Goal: Information Seeking & Learning: Learn about a topic

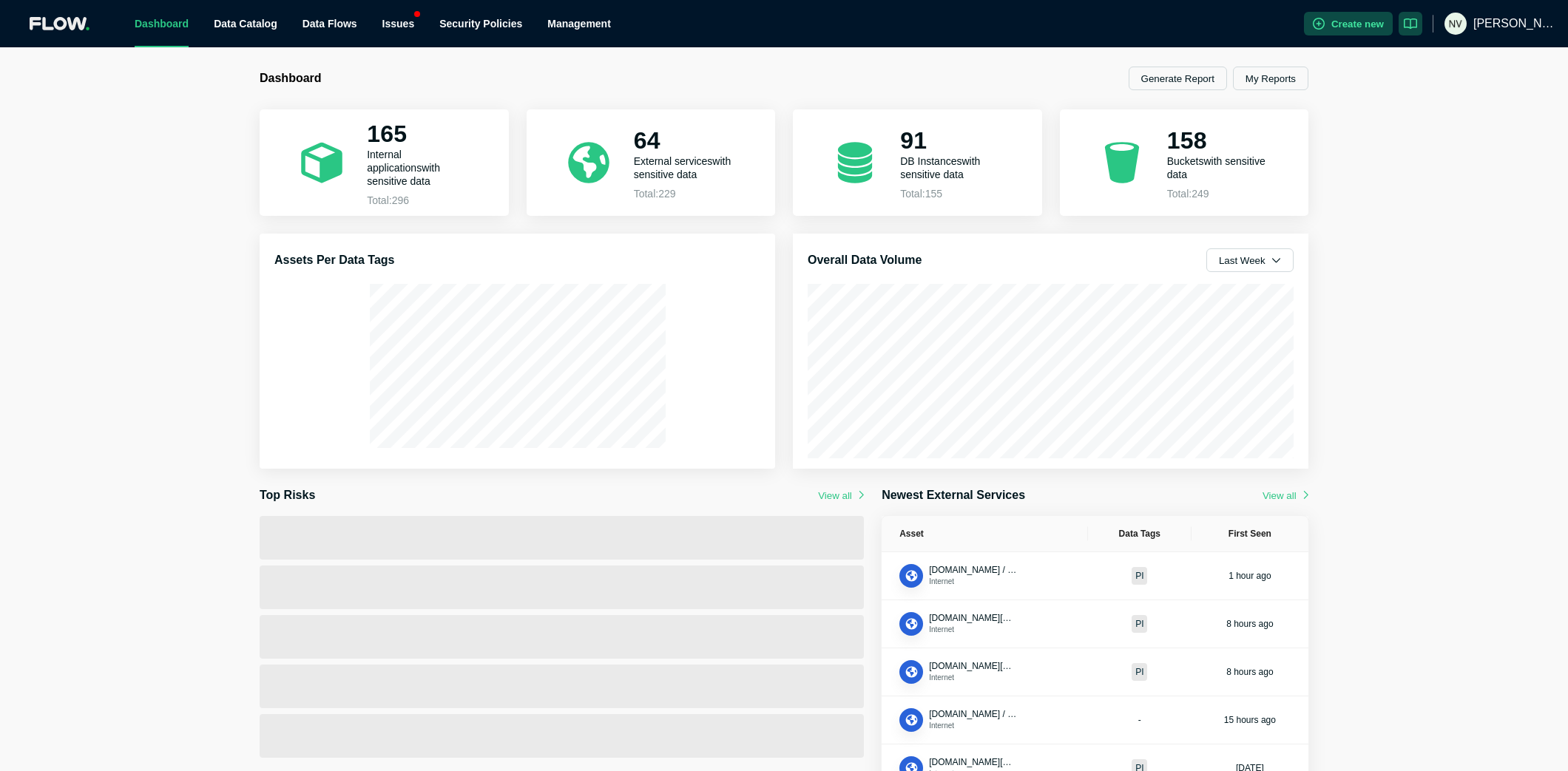
scroll to position [40, 0]
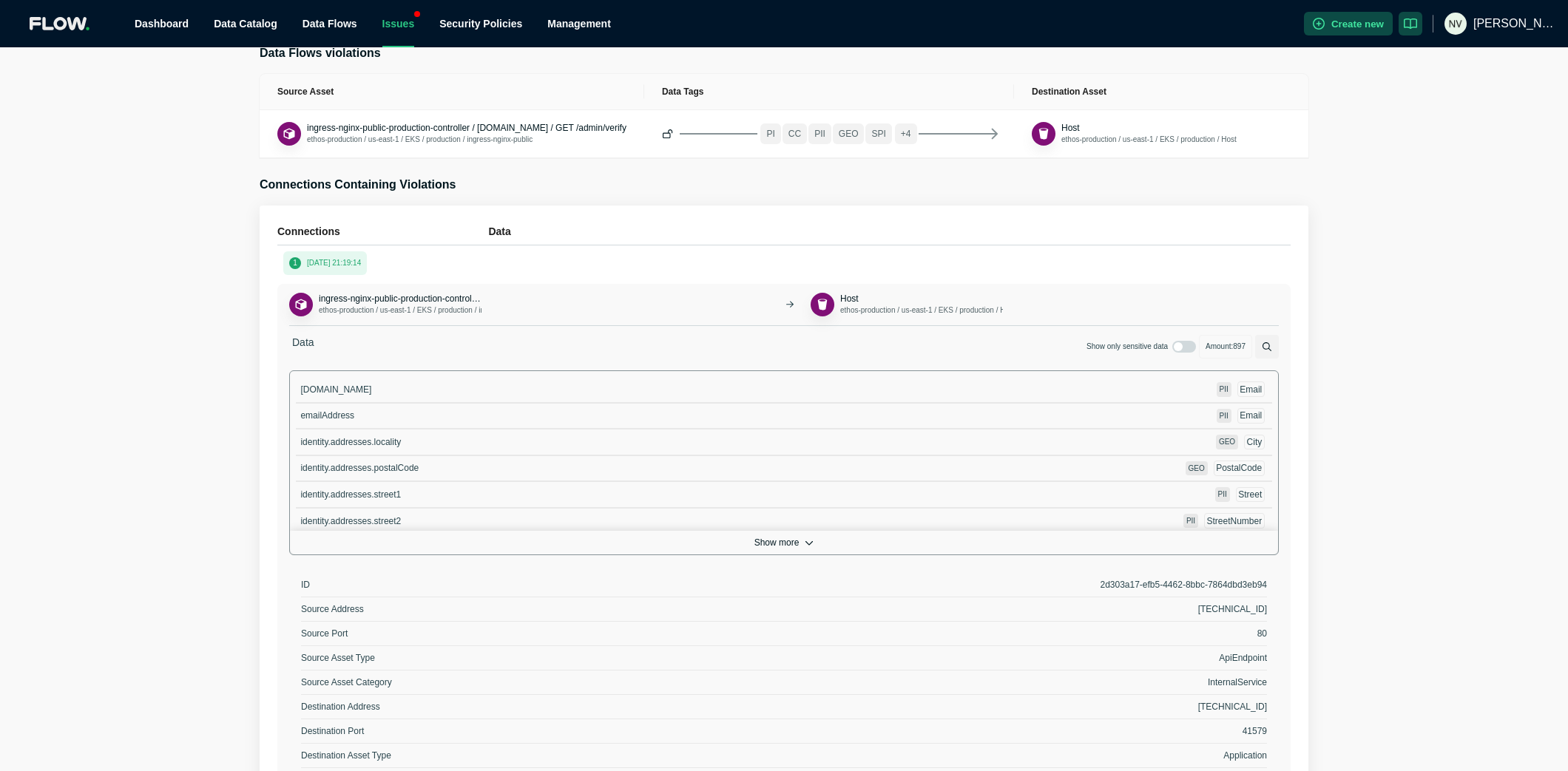
scroll to position [346, 0]
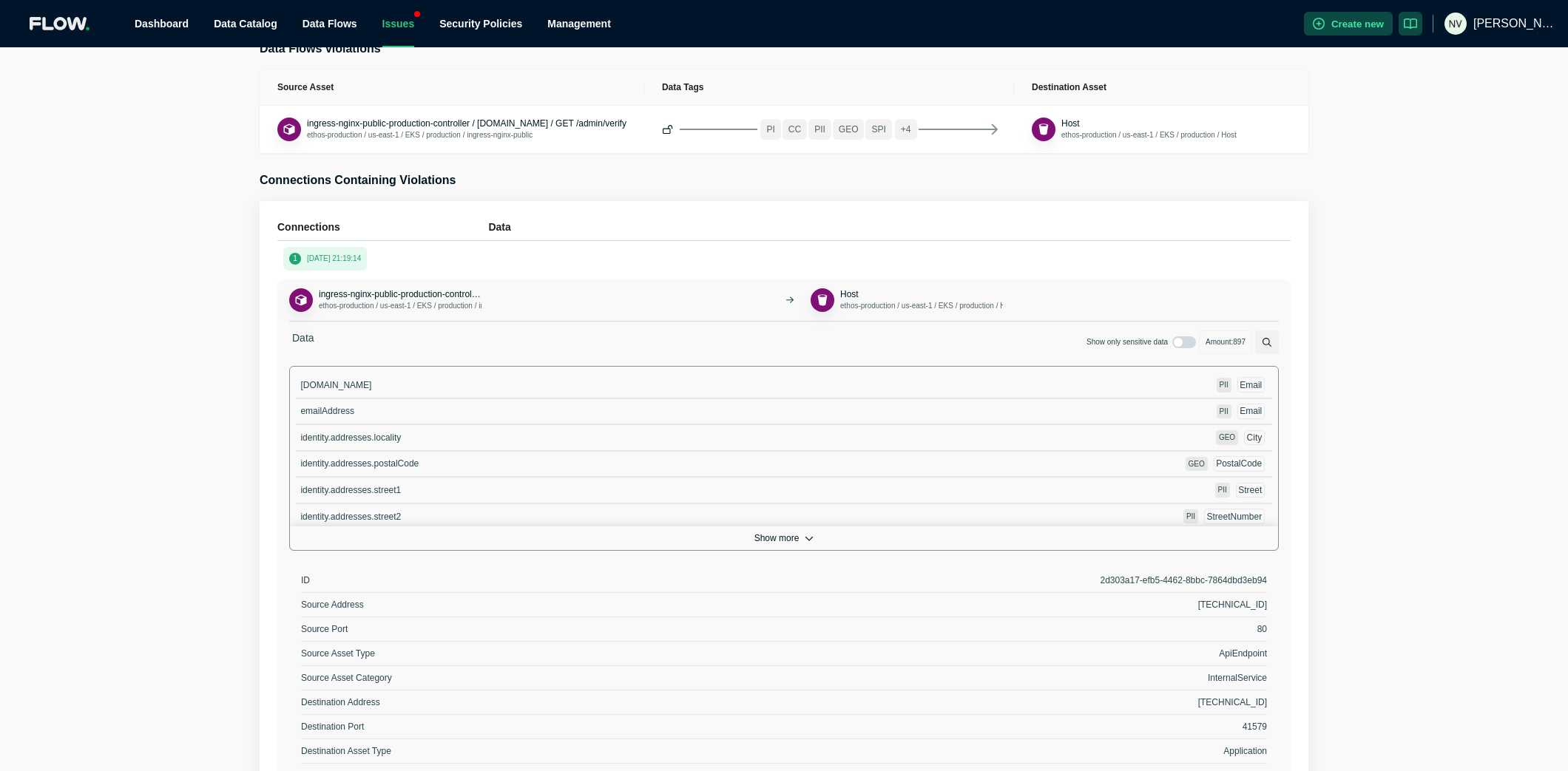
click at [787, 537] on button "Show more" at bounding box center [784, 538] width 988 height 23
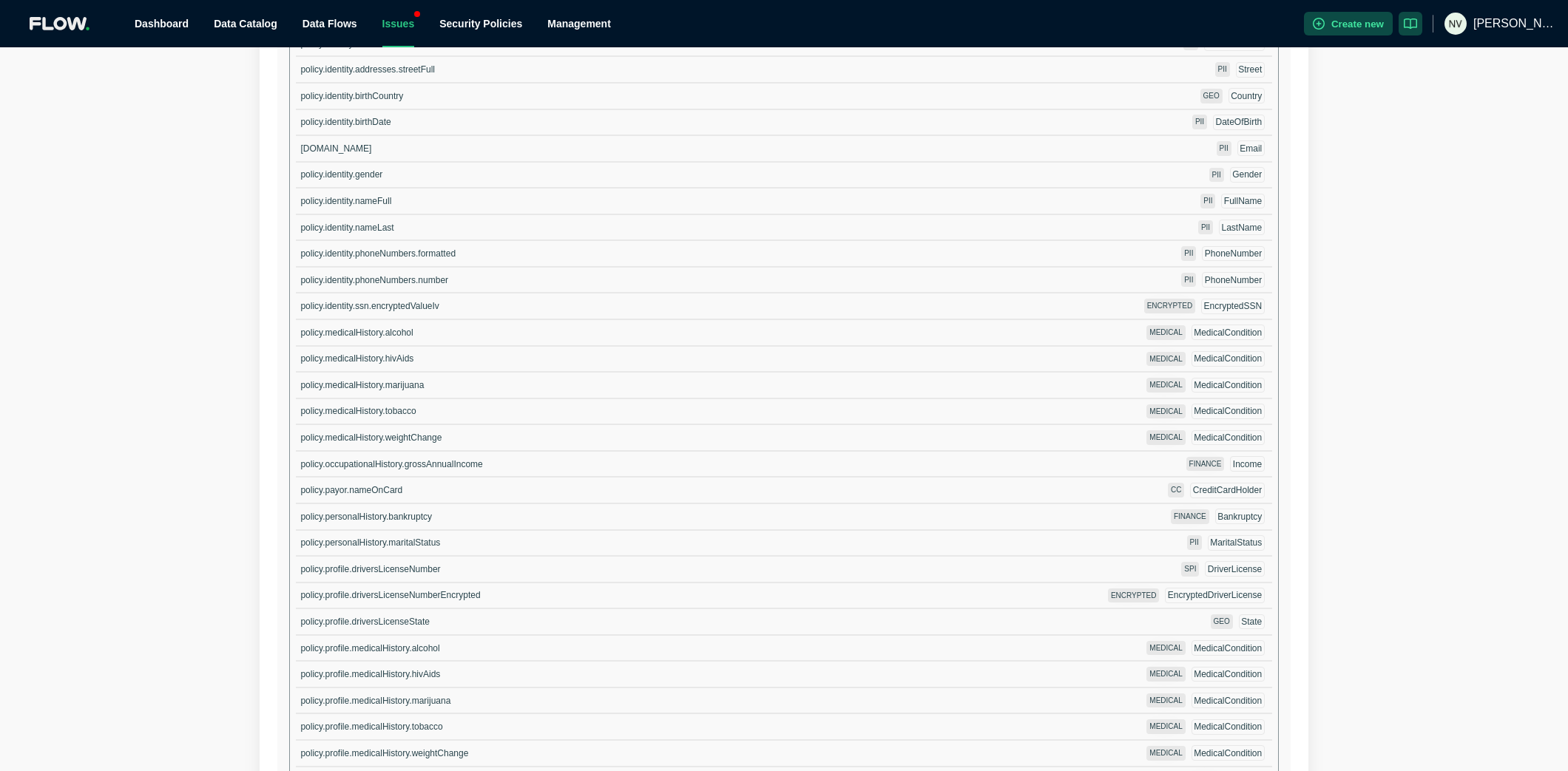
scroll to position [1242, 0]
click at [421, 562] on span "policy.profile.driversLicenseNumber" at bounding box center [370, 568] width 140 height 11
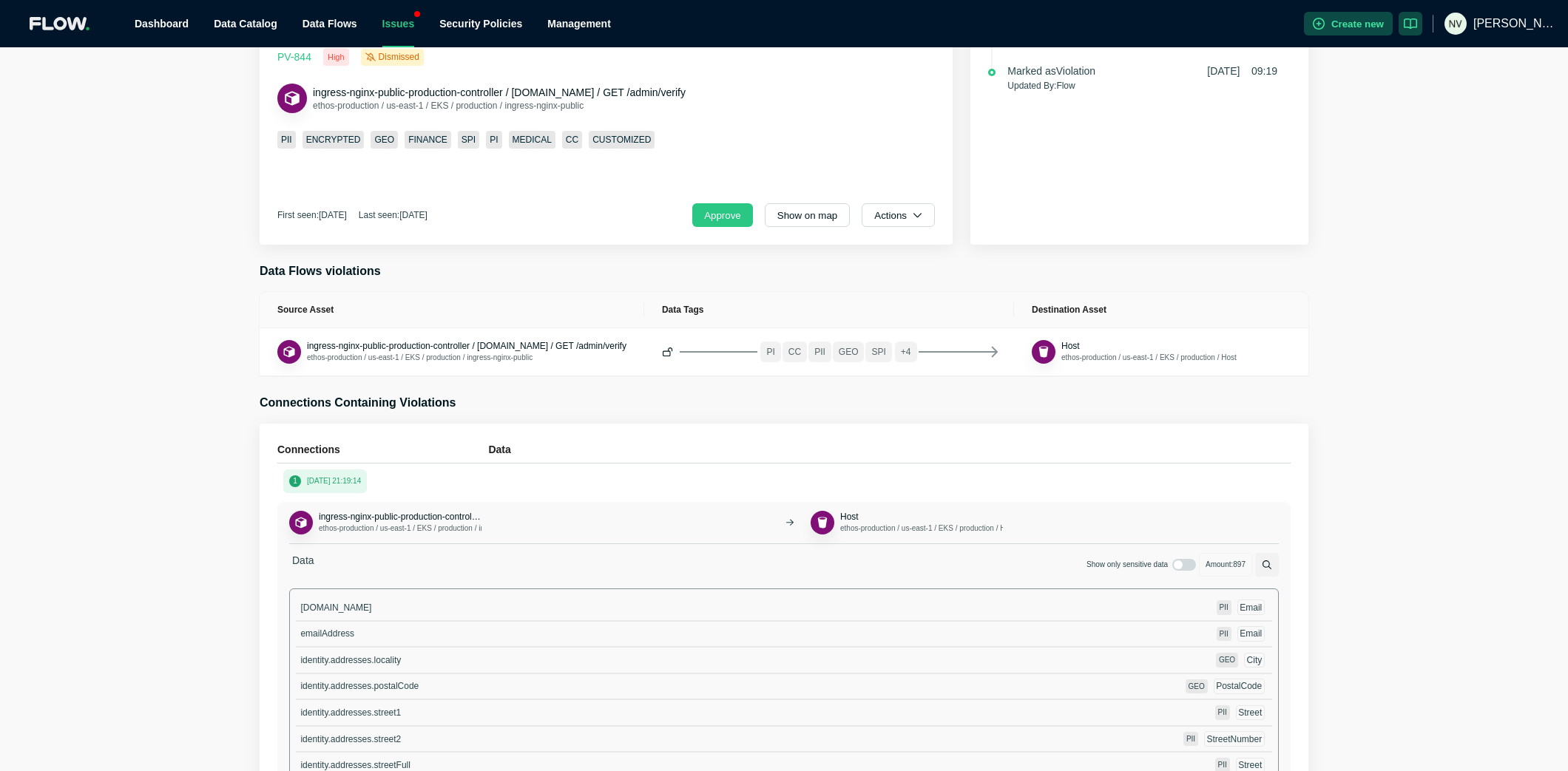
scroll to position [0, 0]
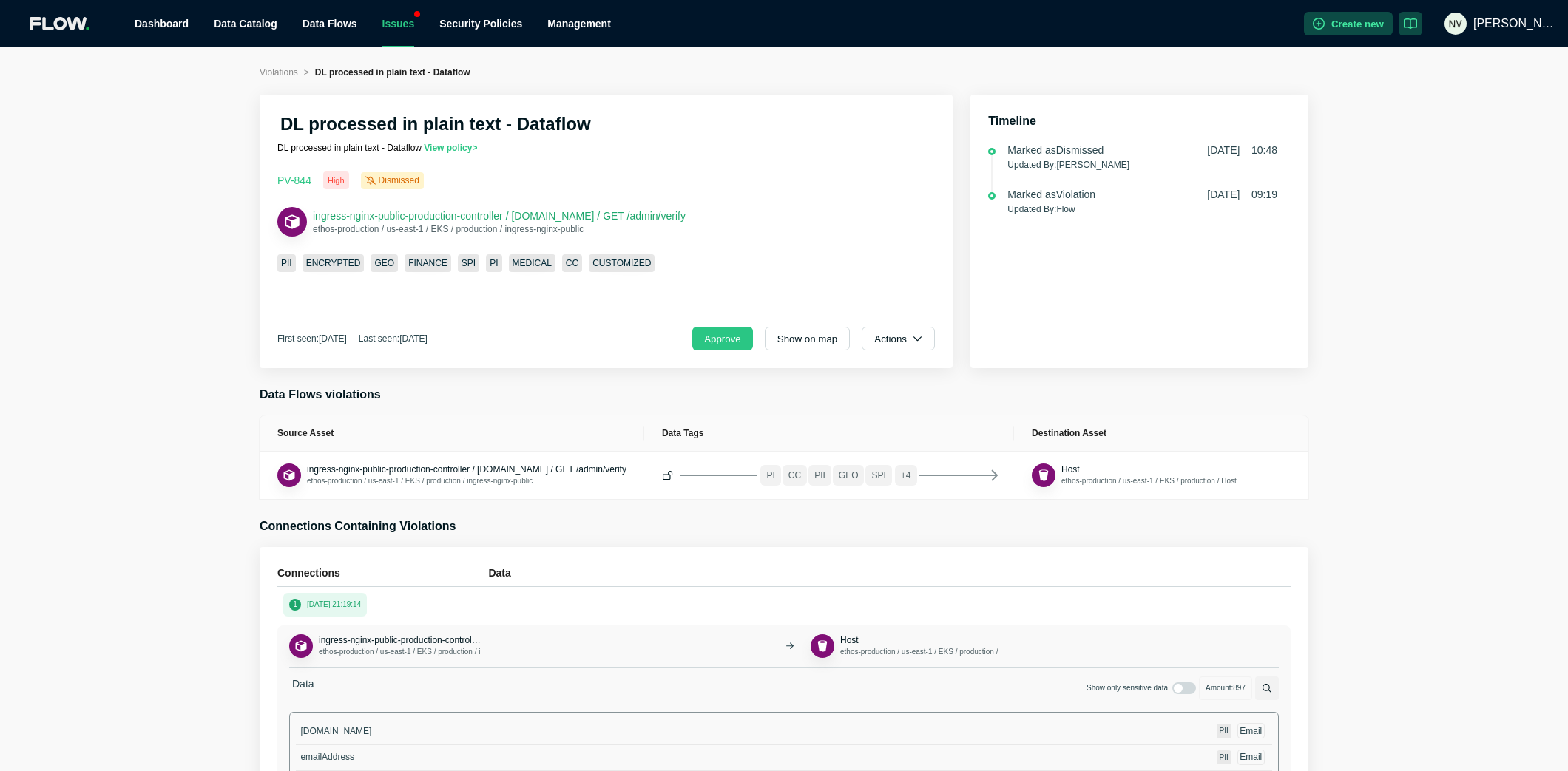
drag, startPoint x: 733, startPoint y: 219, endPoint x: 658, endPoint y: 216, distance: 75.1
click at [658, 216] on div "ingress-nginx-public-production-controller / [DOMAIN_NAME] / GET /admin/verify …" at bounding box center [606, 221] width 658 height 30
copy span "/admin/verify"
